Goal: Check status: Check status

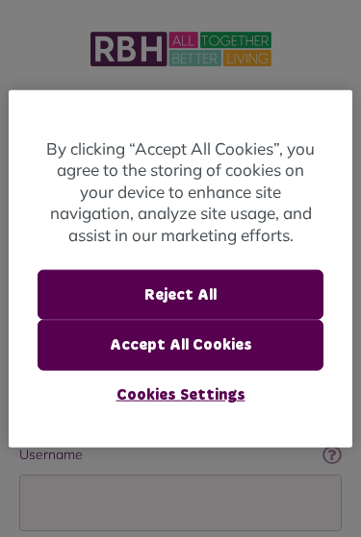
click at [219, 339] on button "Accept All Cookies" at bounding box center [179, 345] width 285 height 50
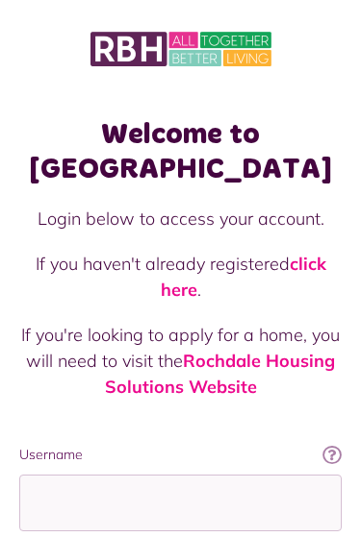
click at [324, 253] on link "click here" at bounding box center [243, 277] width 165 height 48
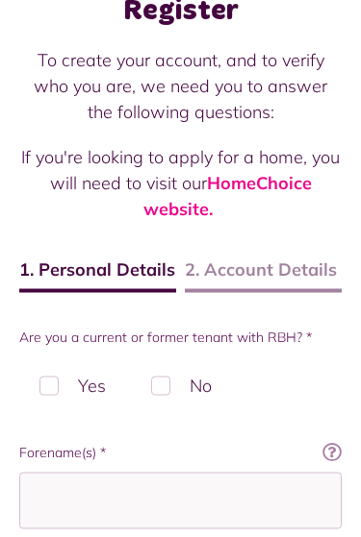
scroll to position [125, 0]
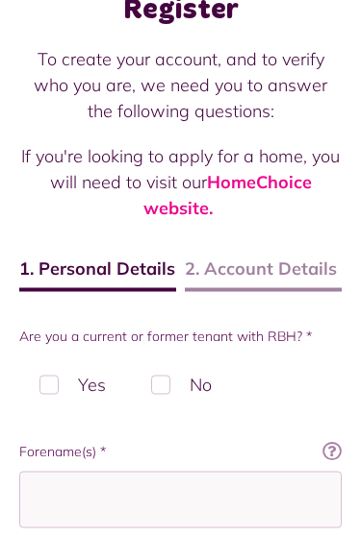
click at [283, 274] on span "2. Account Details" at bounding box center [263, 274] width 157 height 37
click at [56, 395] on label "Yes" at bounding box center [72, 385] width 107 height 57
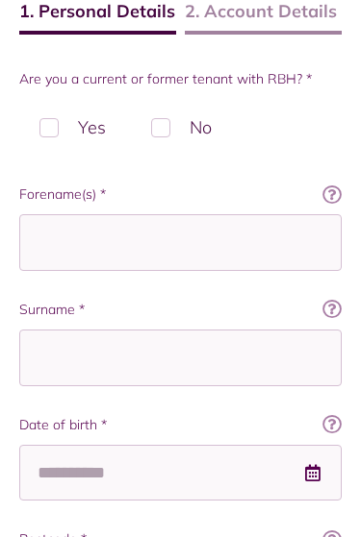
scroll to position [368, 0]
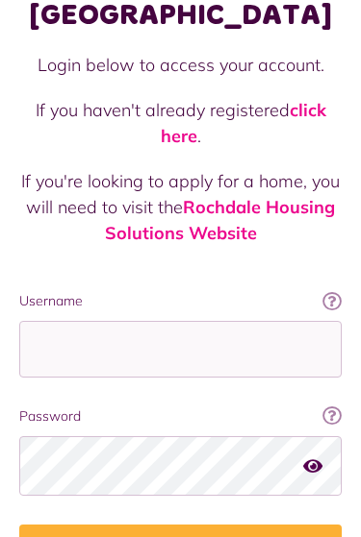
scroll to position [195, 0]
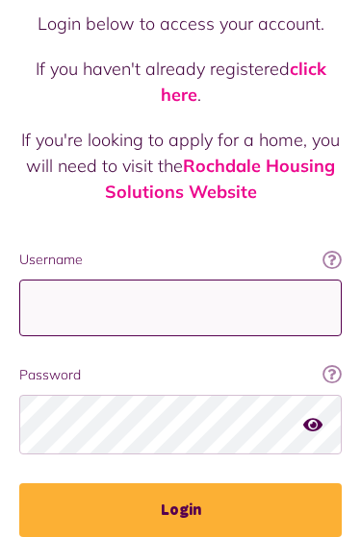
click at [199, 283] on input "Username" at bounding box center [180, 308] width 322 height 57
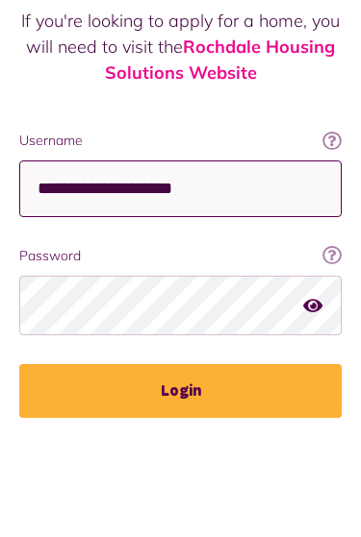
type input "**********"
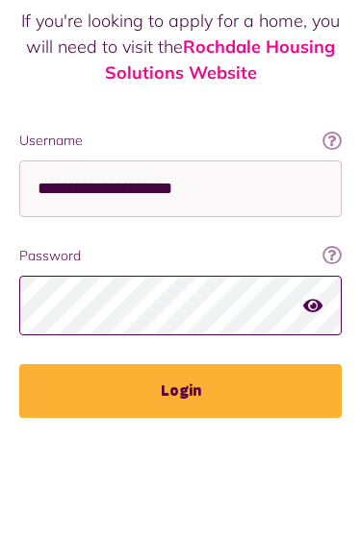
scroll to position [228, 0]
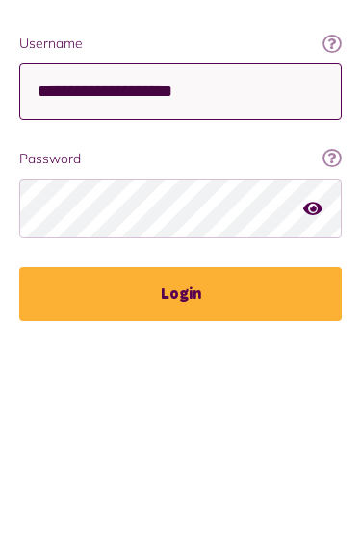
click at [283, 247] on input "**********" at bounding box center [180, 275] width 322 height 57
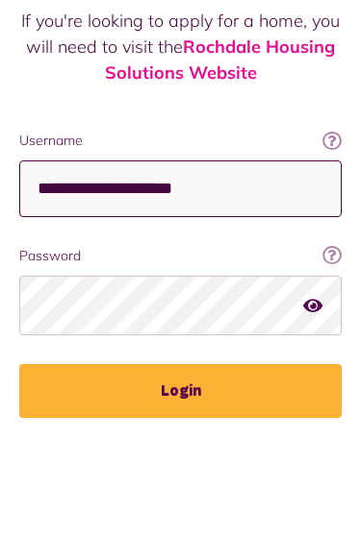
click at [274, 247] on input "**********" at bounding box center [180, 275] width 322 height 57
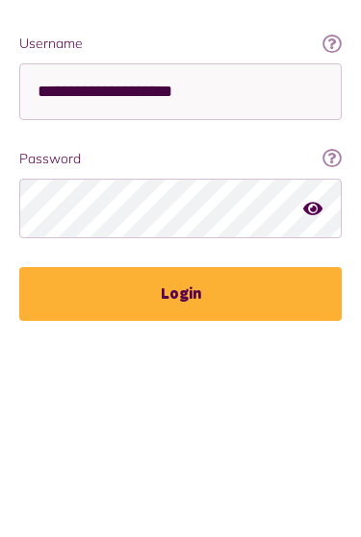
click at [306, 383] on icon "button" at bounding box center [312, 391] width 19 height 17
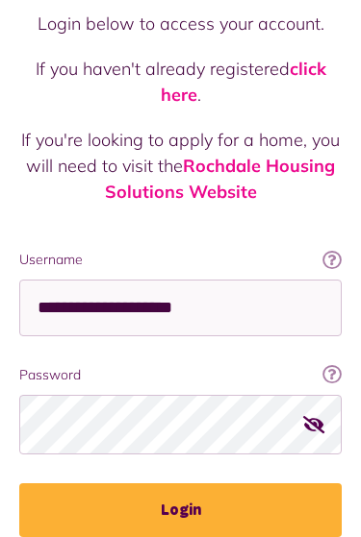
click at [266, 484] on button "Login" at bounding box center [180, 511] width 322 height 54
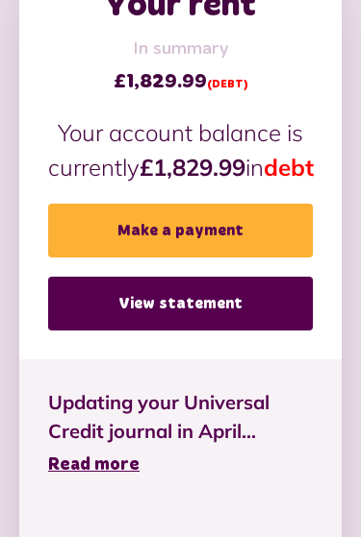
scroll to position [635, 0]
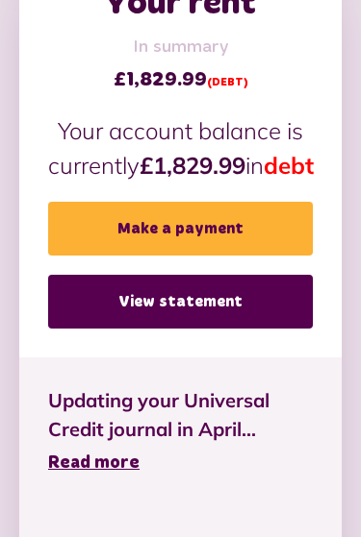
click at [230, 329] on link "View statement" at bounding box center [180, 302] width 264 height 54
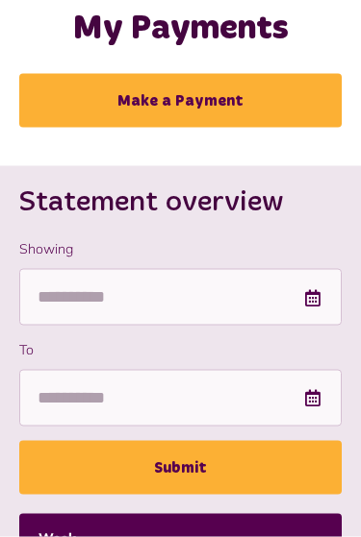
scroll to position [112, 0]
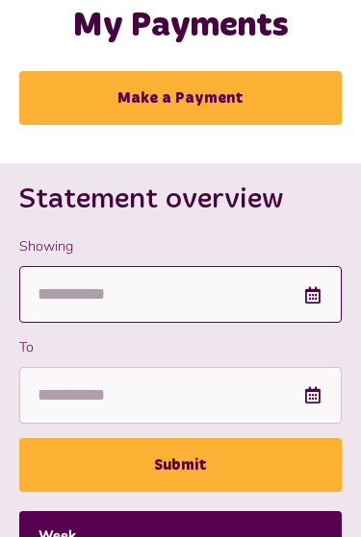
click at [322, 296] on input "Showing" at bounding box center [180, 294] width 322 height 57
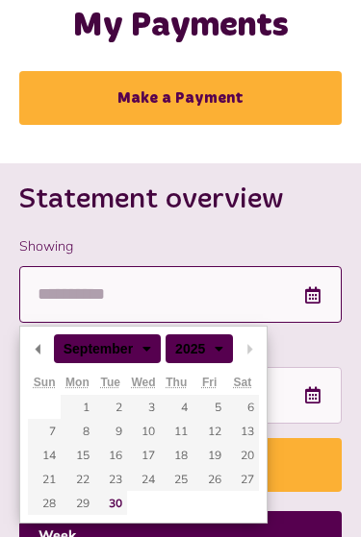
scroll to position [111, 0]
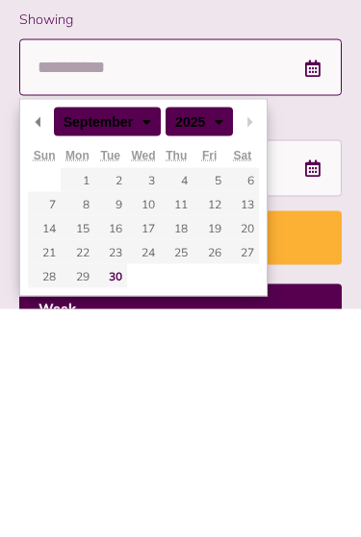
type input "**********"
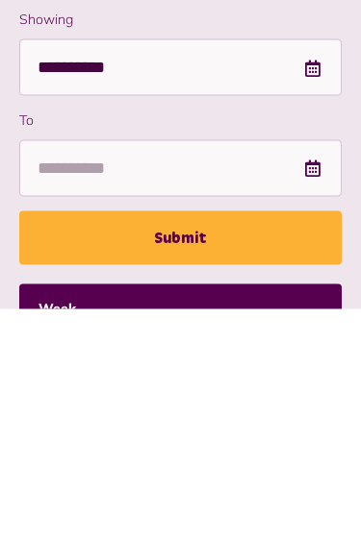
scroll to position [339, 0]
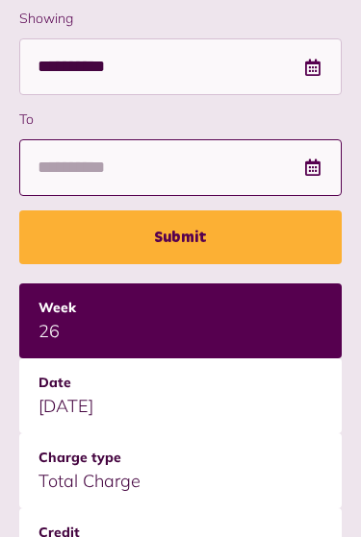
click at [323, 167] on input "To" at bounding box center [180, 167] width 322 height 57
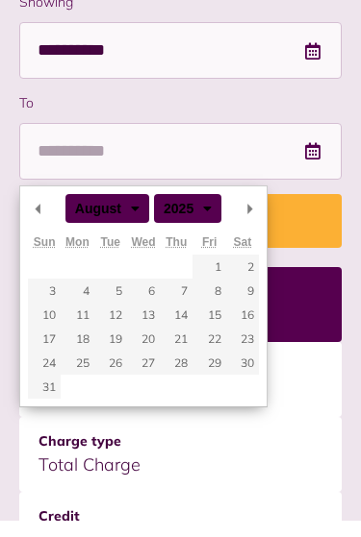
click at [196, 215] on select "**** **** **** **** **** **** **** **** **** **** **** **** **** **** **** ****…" at bounding box center [175, 223] width 42 height 17
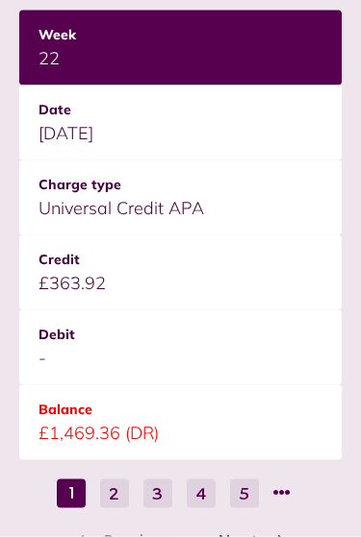
scroll to position [2954, 0]
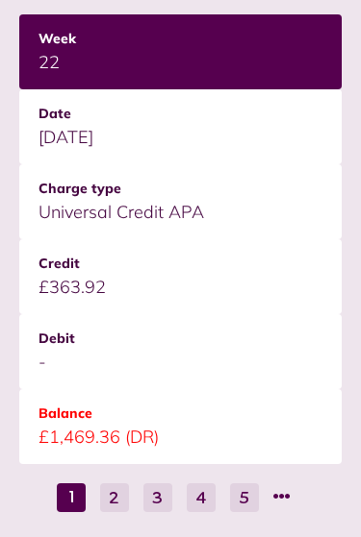
click at [101, 504] on button "2" at bounding box center [114, 498] width 29 height 29
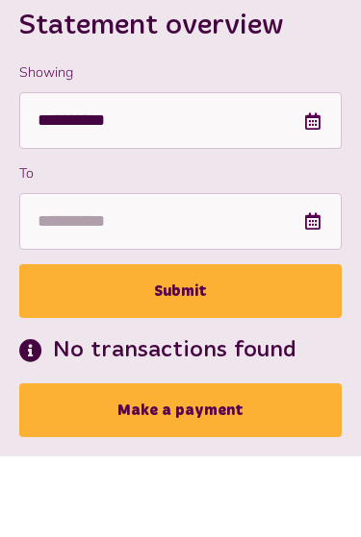
scroll to position [287, 0]
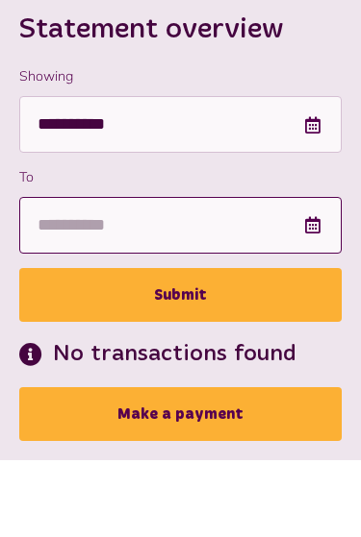
click at [302, 222] on input "To" at bounding box center [180, 225] width 322 height 57
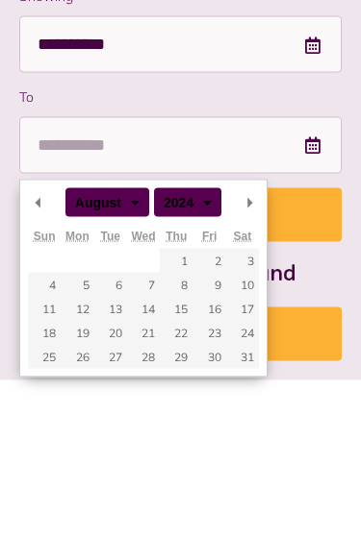
click at [188, 273] on select "**** **** **** **** **** **** **** **** **** **** **** **** **** **** **** ****…" at bounding box center [175, 281] width 42 height 17
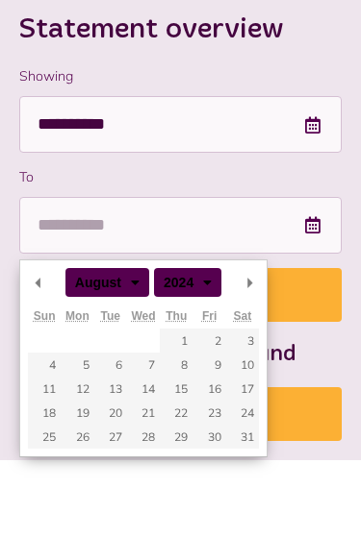
type input "**********"
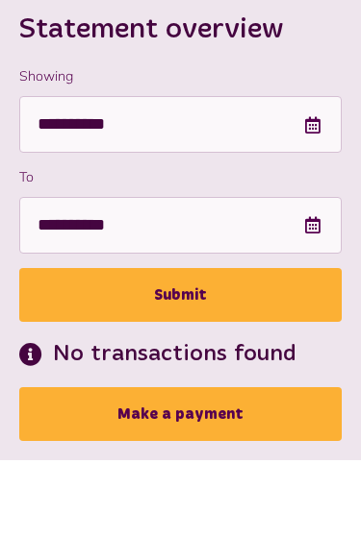
click at [263, 294] on button "Submit" at bounding box center [180, 295] width 322 height 54
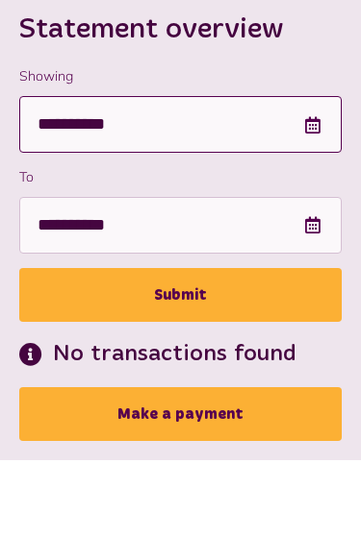
click at [286, 142] on input "**********" at bounding box center [180, 124] width 322 height 57
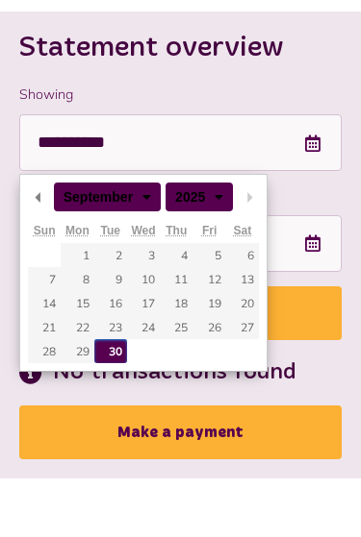
click at [208, 203] on select "**** **** **** **** **** **** **** **** **** **** **** **** **** **** **** ****…" at bounding box center [186, 195] width 42 height 17
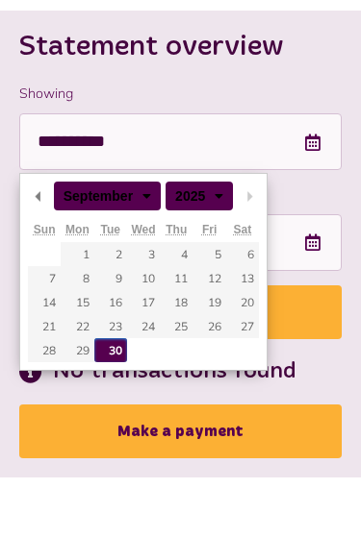
type input "**********"
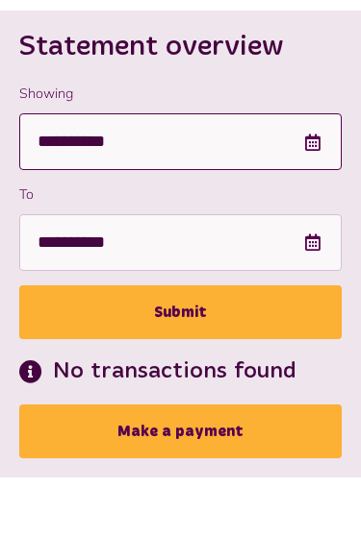
click at [301, 150] on input "**********" at bounding box center [180, 141] width 322 height 57
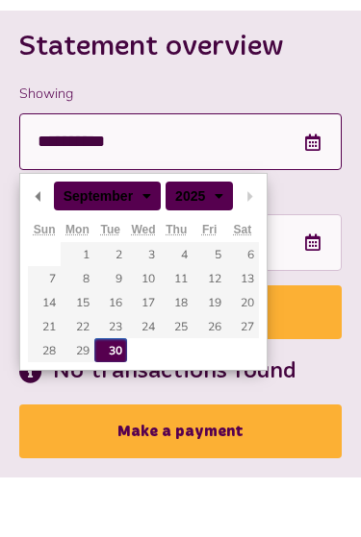
scroll to position [263, 0]
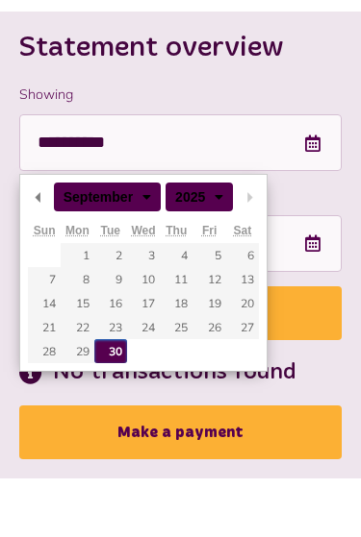
click at [208, 201] on select "**** **** **** **** **** **** **** **** **** **** **** **** **** **** **** ****…" at bounding box center [186, 195] width 42 height 17
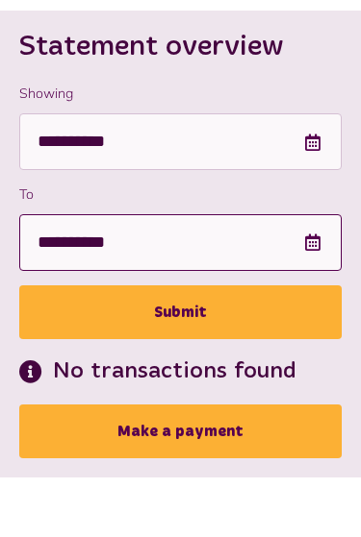
click at [306, 236] on input "**********" at bounding box center [180, 242] width 322 height 57
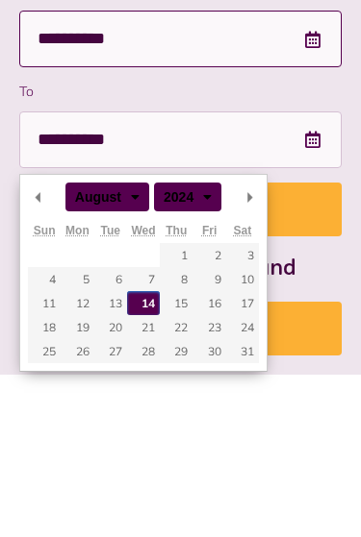
click at [298, 114] on input "**********" at bounding box center [180, 142] width 322 height 57
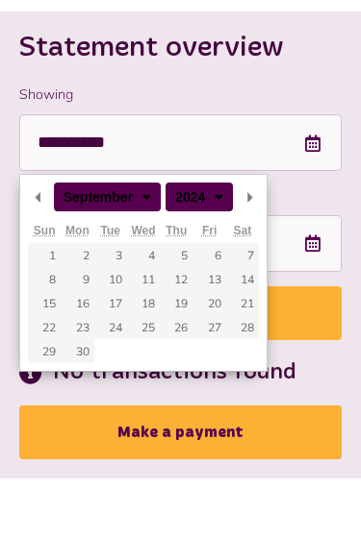
click at [196, 195] on select "**** **** **** **** **** **** **** **** **** **** **** **** **** **** **** ****…" at bounding box center [186, 195] width 42 height 17
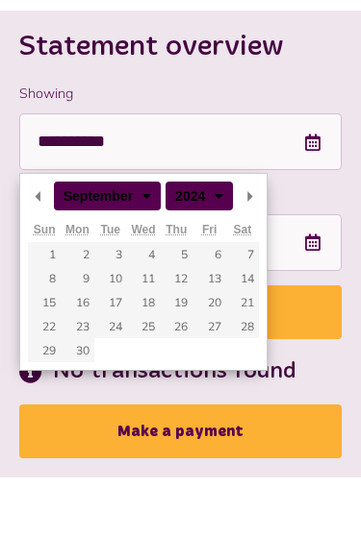
type input "**********"
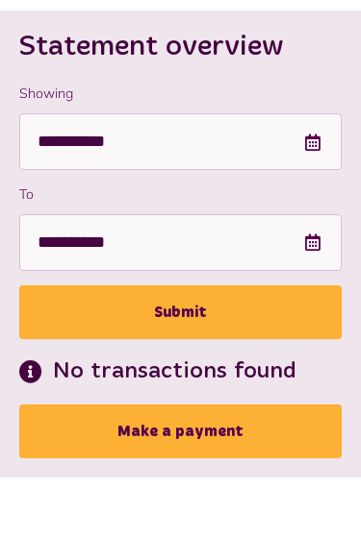
click at [214, 326] on button "Submit" at bounding box center [180, 313] width 322 height 54
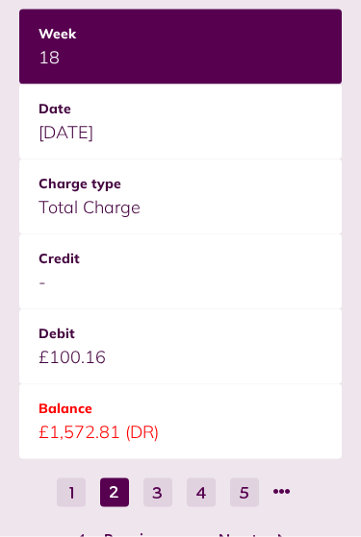
scroll to position [2961, 0]
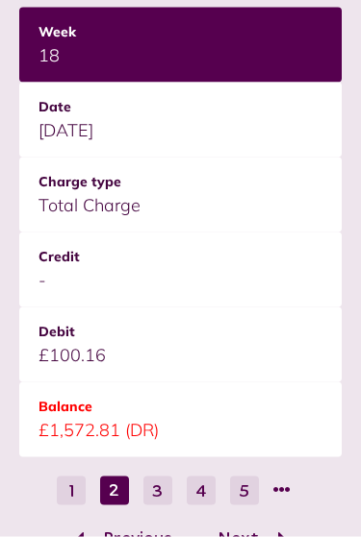
click at [149, 488] on button "3" at bounding box center [157, 491] width 29 height 29
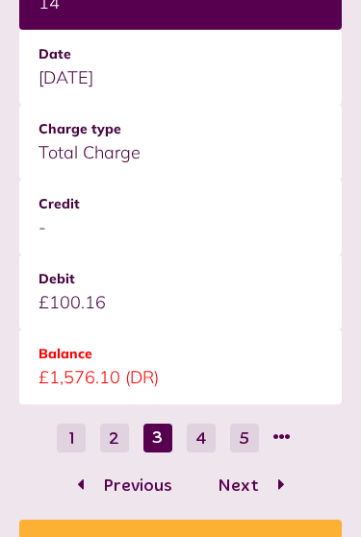
scroll to position [3046, 0]
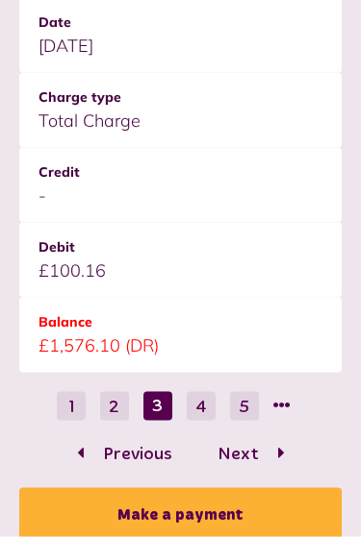
click at [200, 413] on button "4" at bounding box center [201, 406] width 29 height 29
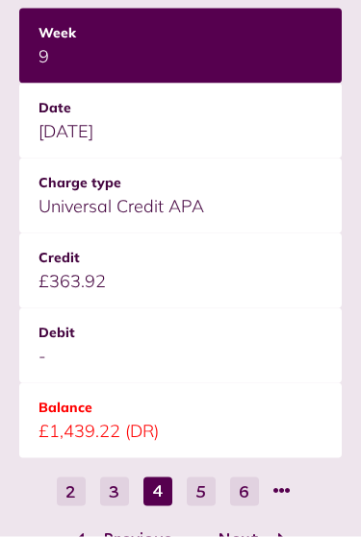
scroll to position [2986, 0]
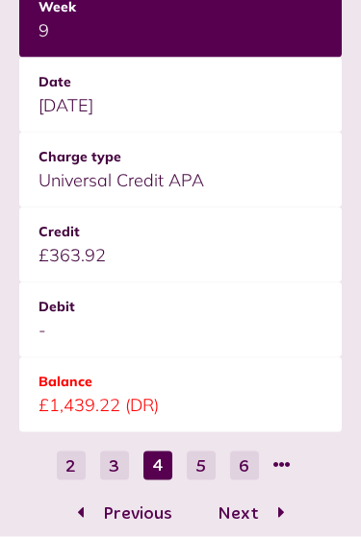
click at [174, 463] on ul "2 3 4 5 6" at bounding box center [180, 467] width 322 height 30
click at [174, 475] on ul "2 3 4 5 6" at bounding box center [180, 467] width 322 height 30
click at [199, 470] on button "5" at bounding box center [201, 466] width 29 height 29
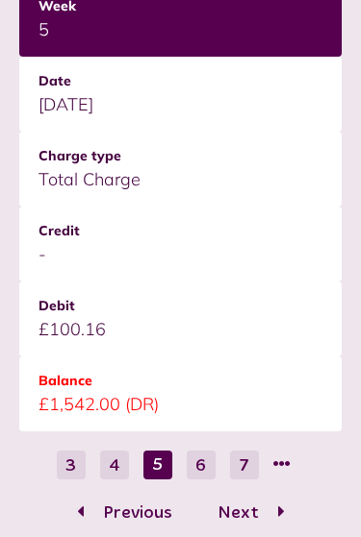
click at [265, 514] on span "Next" at bounding box center [238, 513] width 70 height 17
click at [270, 522] on span "Next" at bounding box center [238, 513] width 70 height 17
click at [273, 519] on span "Next" at bounding box center [238, 513] width 70 height 17
click at [255, 480] on button "10" at bounding box center [244, 465] width 29 height 29
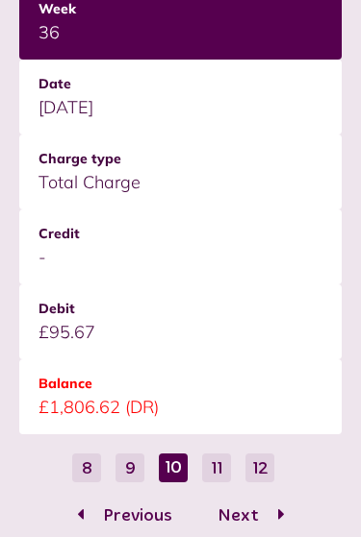
scroll to position [2982, 0]
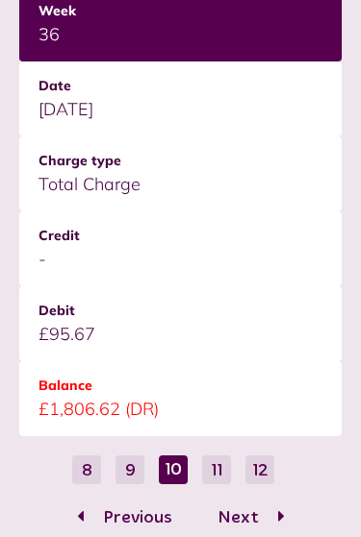
click at [273, 521] on span "Next" at bounding box center [238, 518] width 70 height 17
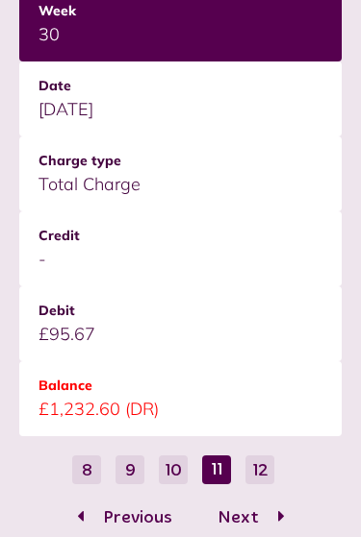
click at [261, 525] on span "Next" at bounding box center [238, 518] width 70 height 17
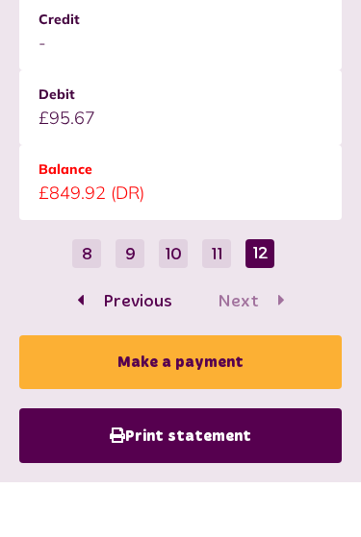
scroll to position [2261, 0]
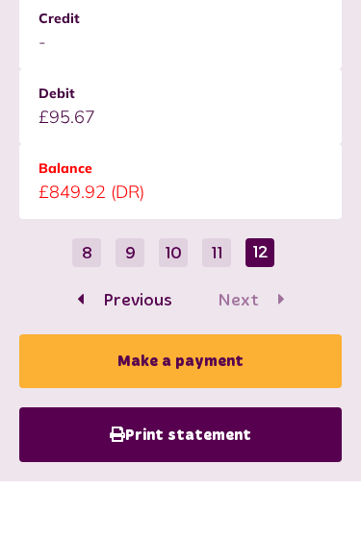
click at [231, 267] on button "11" at bounding box center [216, 252] width 29 height 29
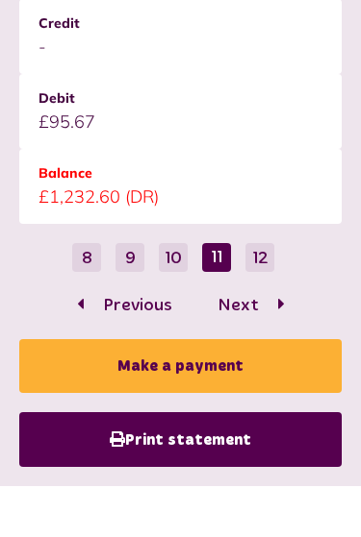
scroll to position [3197, 0]
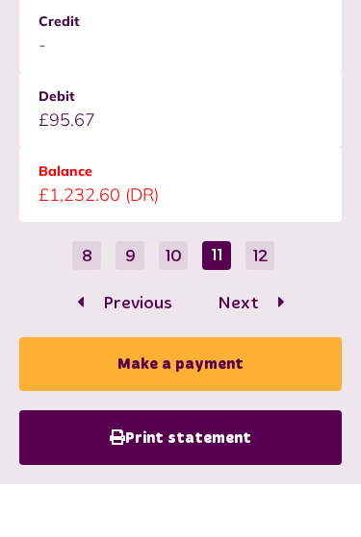
click at [187, 270] on button "10" at bounding box center [173, 255] width 29 height 29
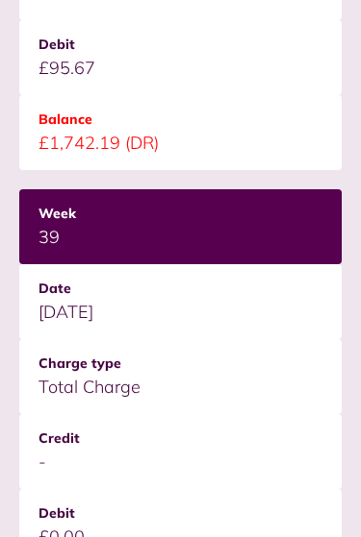
scroll to position [902, 0]
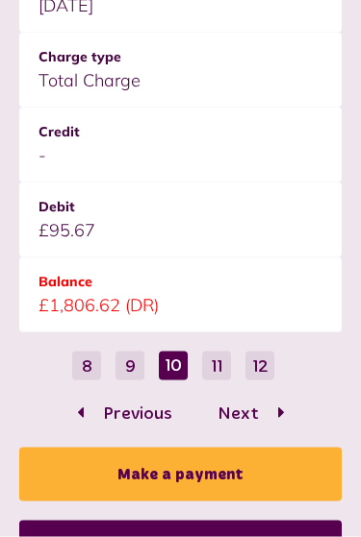
click at [141, 368] on button "9" at bounding box center [129, 366] width 29 height 29
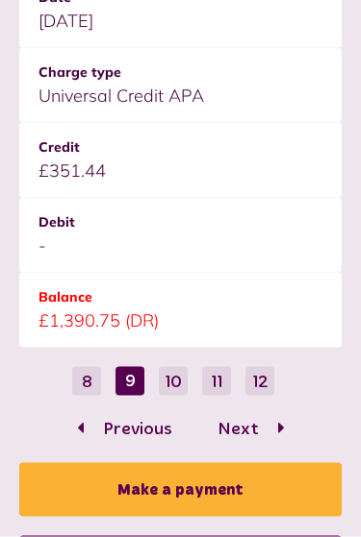
click at [93, 379] on button "8" at bounding box center [86, 381] width 29 height 29
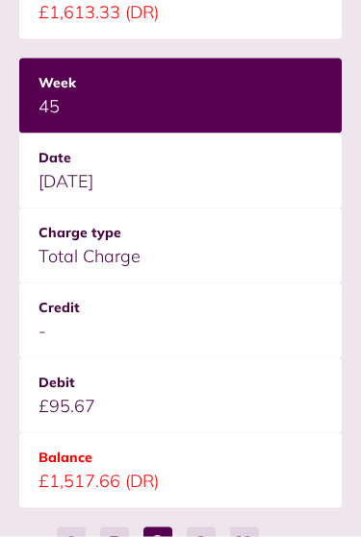
scroll to position [2983, 0]
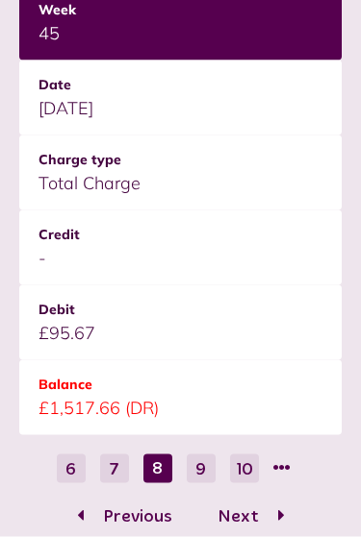
click at [120, 466] on button "7" at bounding box center [114, 469] width 29 height 29
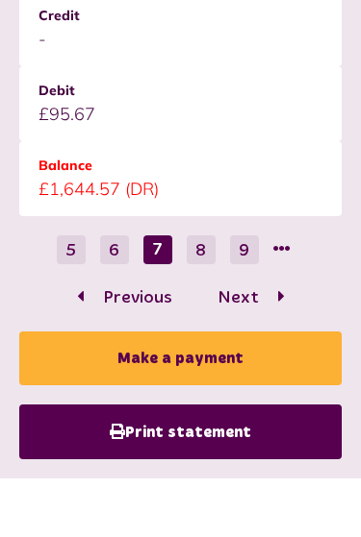
scroll to position [3223, 0]
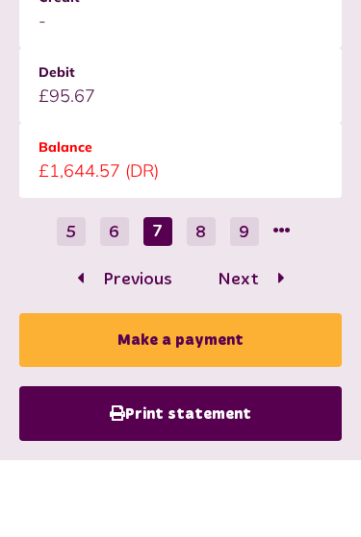
click at [130, 224] on ul "5 6 7 8 9" at bounding box center [180, 232] width 322 height 30
click at [125, 231] on button "6" at bounding box center [114, 231] width 29 height 29
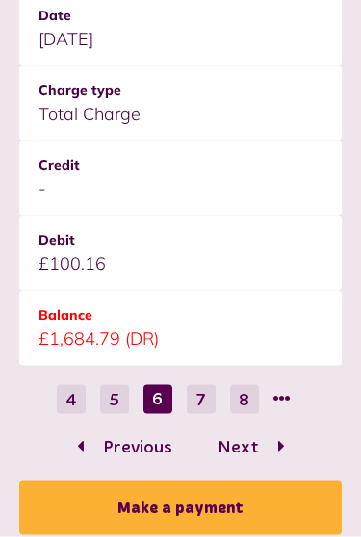
scroll to position [3053, 0]
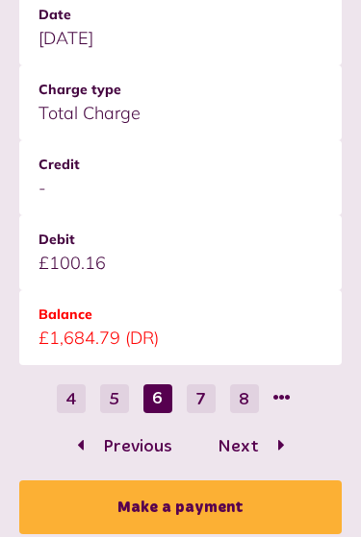
click at [126, 401] on button "5" at bounding box center [114, 399] width 29 height 29
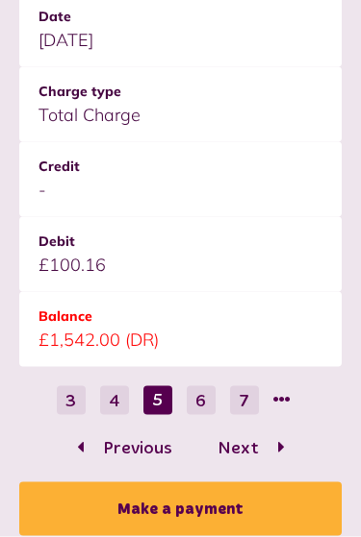
scroll to position [3052, 0]
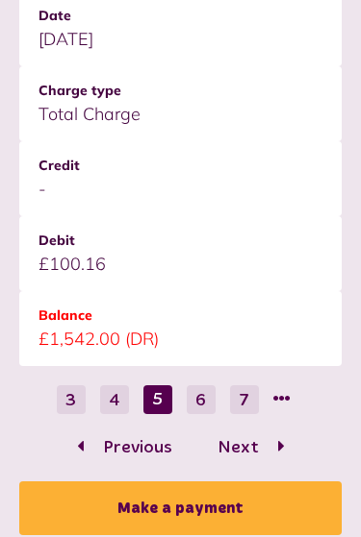
click at [121, 402] on button "4" at bounding box center [114, 400] width 29 height 29
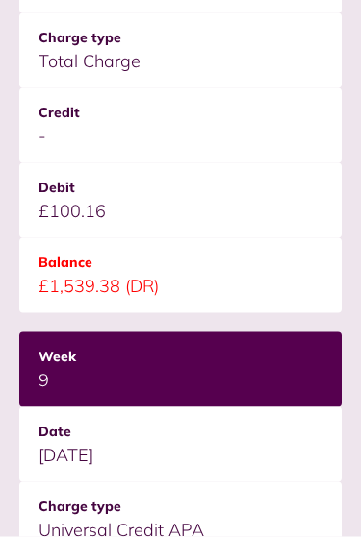
scroll to position [2637, 0]
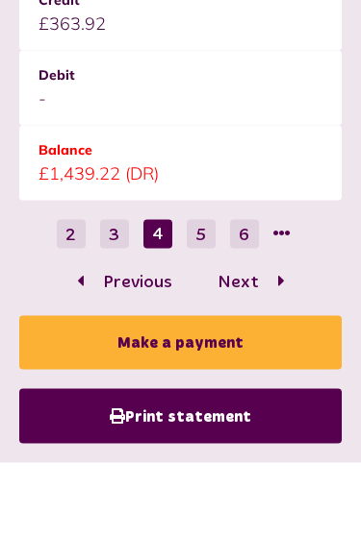
click at [127, 234] on button "3" at bounding box center [114, 234] width 29 height 29
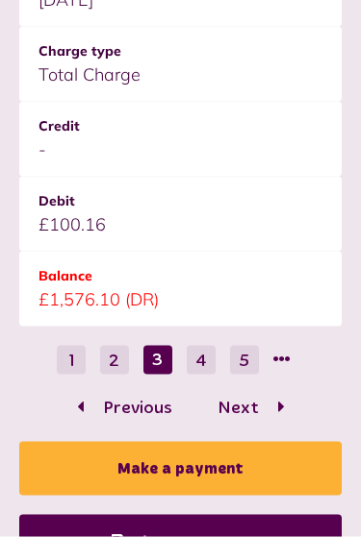
scroll to position [3098, 0]
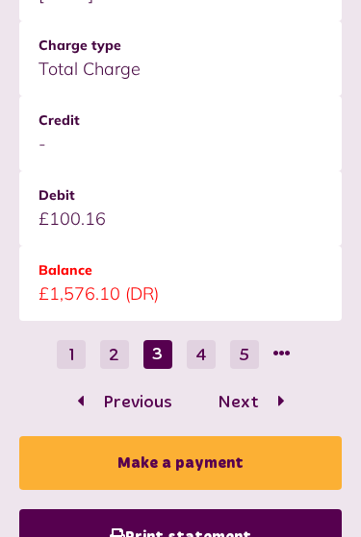
click at [125, 355] on button "2" at bounding box center [114, 354] width 29 height 29
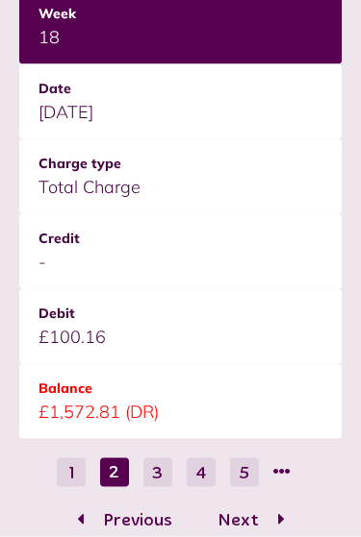
scroll to position [2987, 0]
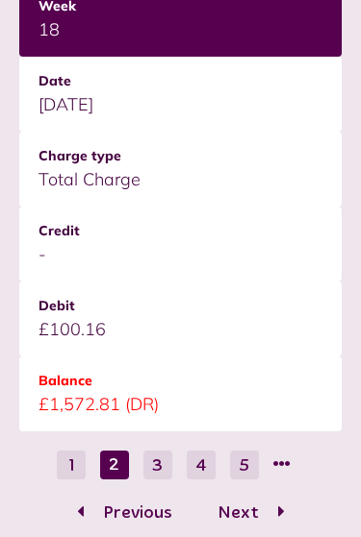
click at [74, 467] on button "1" at bounding box center [71, 465] width 29 height 29
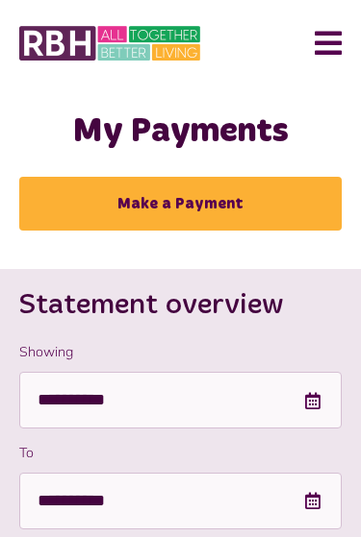
scroll to position [0, 0]
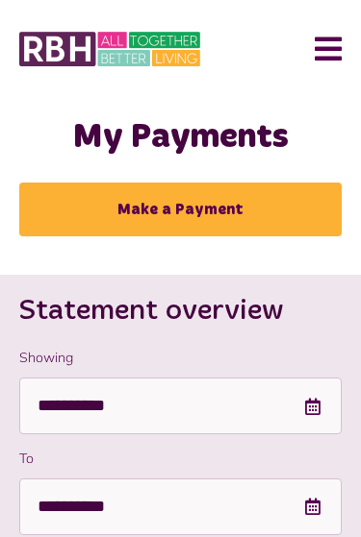
click at [334, 42] on button "Menu" at bounding box center [320, 49] width 41 height 60
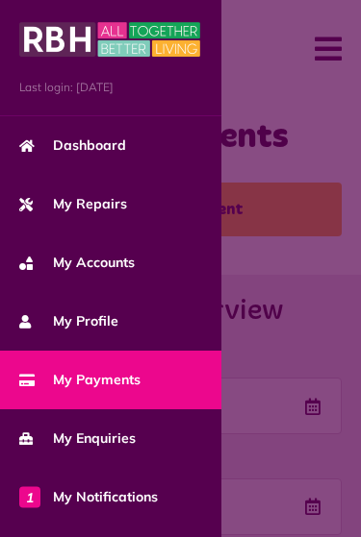
click at [97, 219] on link "My Repairs" at bounding box center [110, 204] width 221 height 59
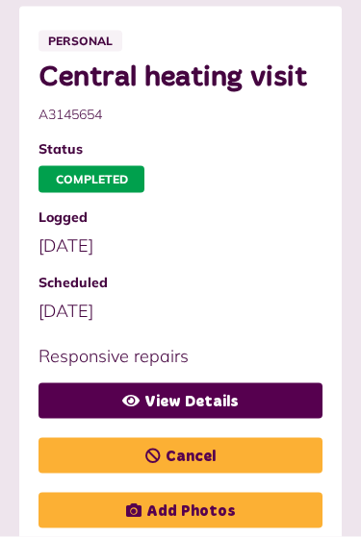
scroll to position [541, 0]
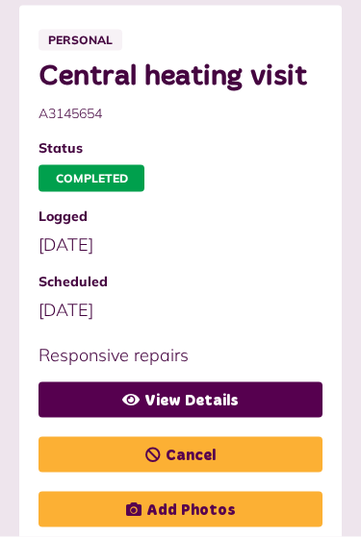
click at [232, 405] on link "View Details" at bounding box center [180, 401] width 284 height 36
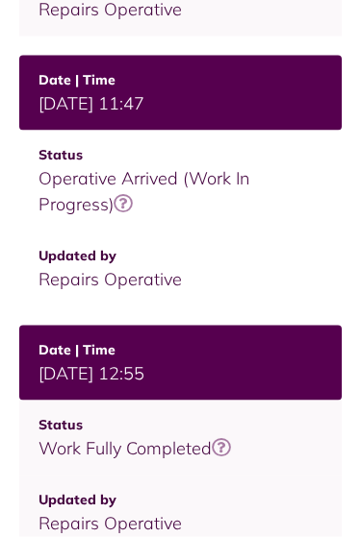
scroll to position [1221, 0]
